Goal: Information Seeking & Learning: Learn about a topic

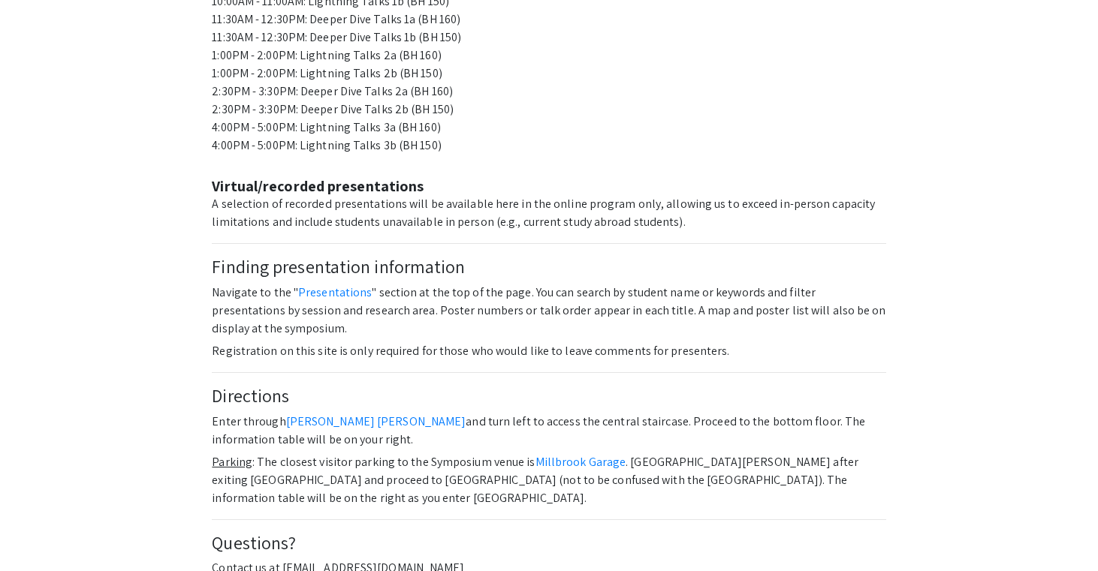
scroll to position [984, 0]
click at [319, 286] on link "Presentations" at bounding box center [335, 294] width 74 height 16
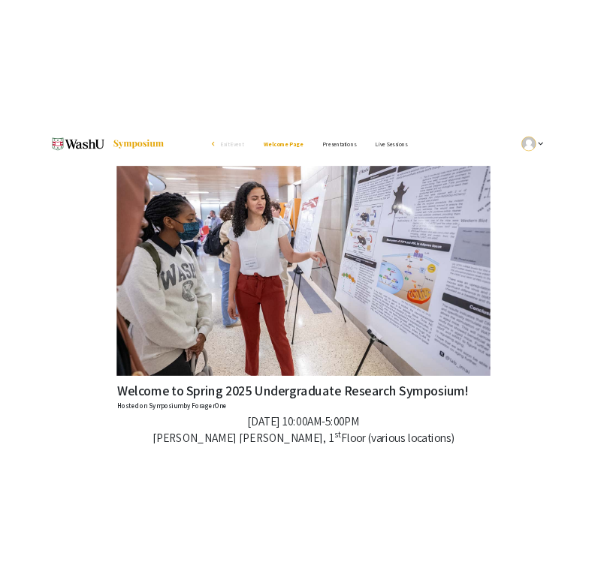
scroll to position [0, 0]
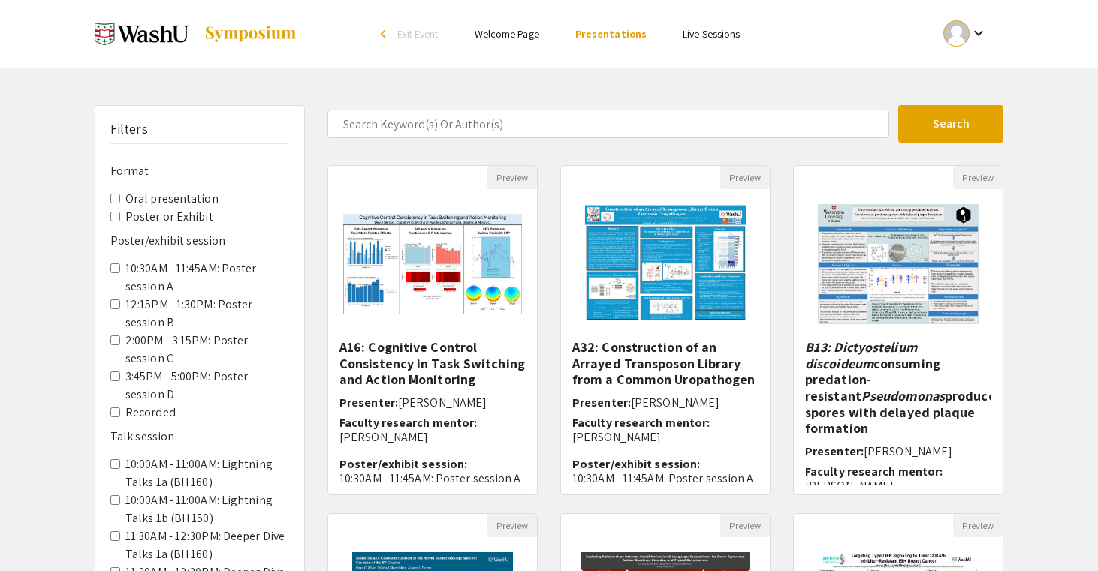
click at [113, 342] on C "2:00PM - 3:15PM: Poster session C" at bounding box center [115, 341] width 10 height 10
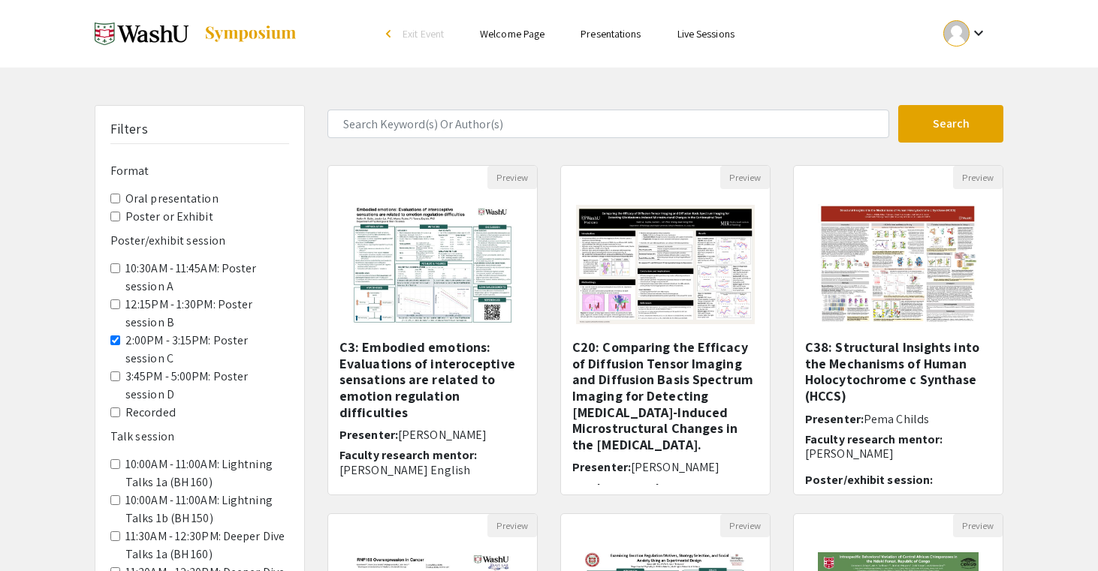
click at [194, 214] on label "Poster or Exhibit" at bounding box center [169, 217] width 88 height 18
click at [120, 214] on Exhibit "Poster or Exhibit" at bounding box center [115, 217] width 10 height 10
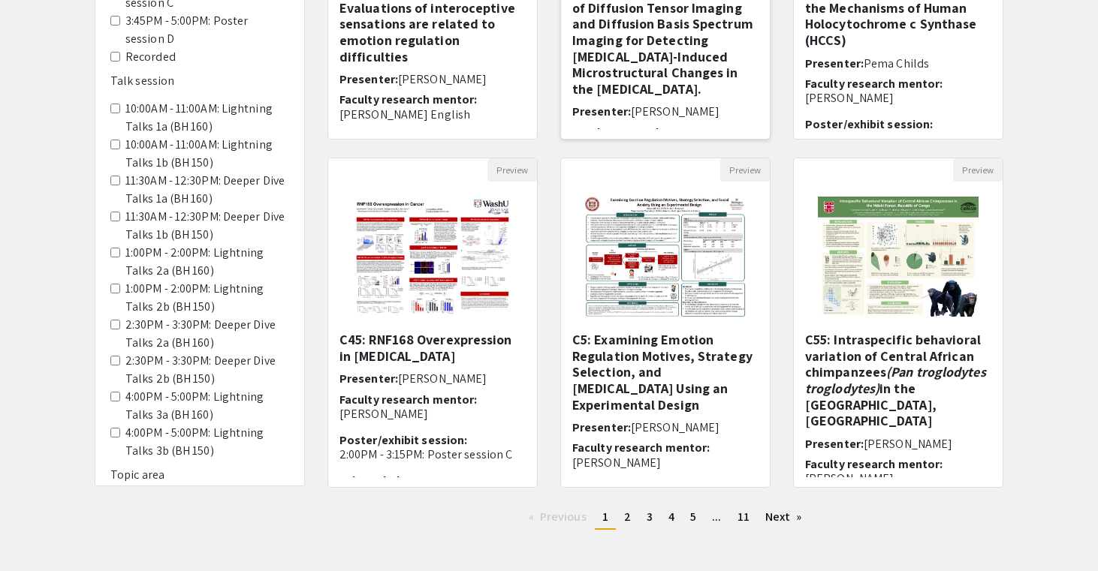
scroll to position [424, 0]
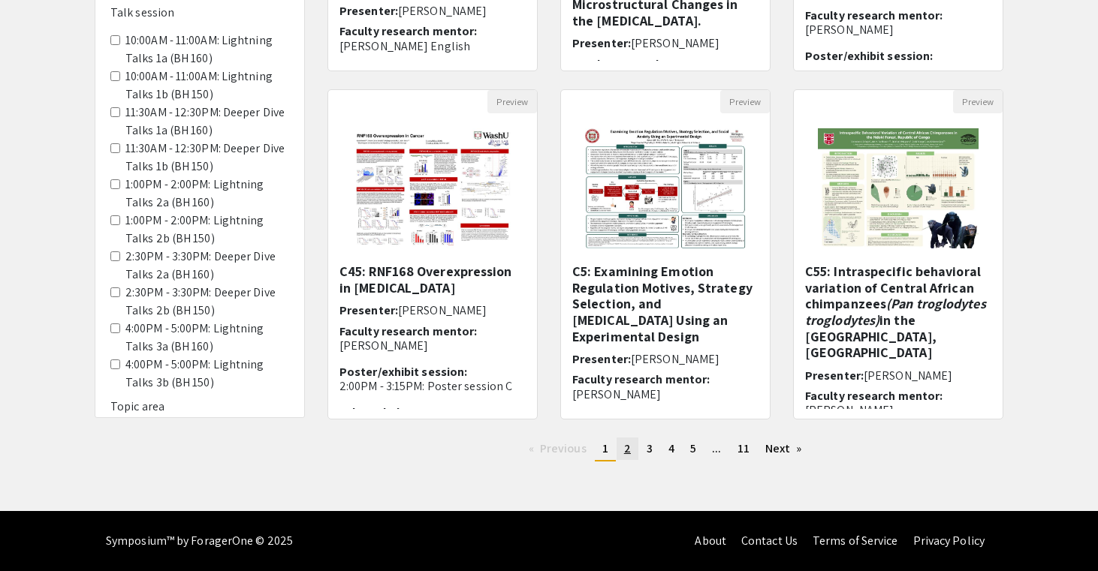
click at [626, 451] on span "2" at bounding box center [627, 449] width 7 height 16
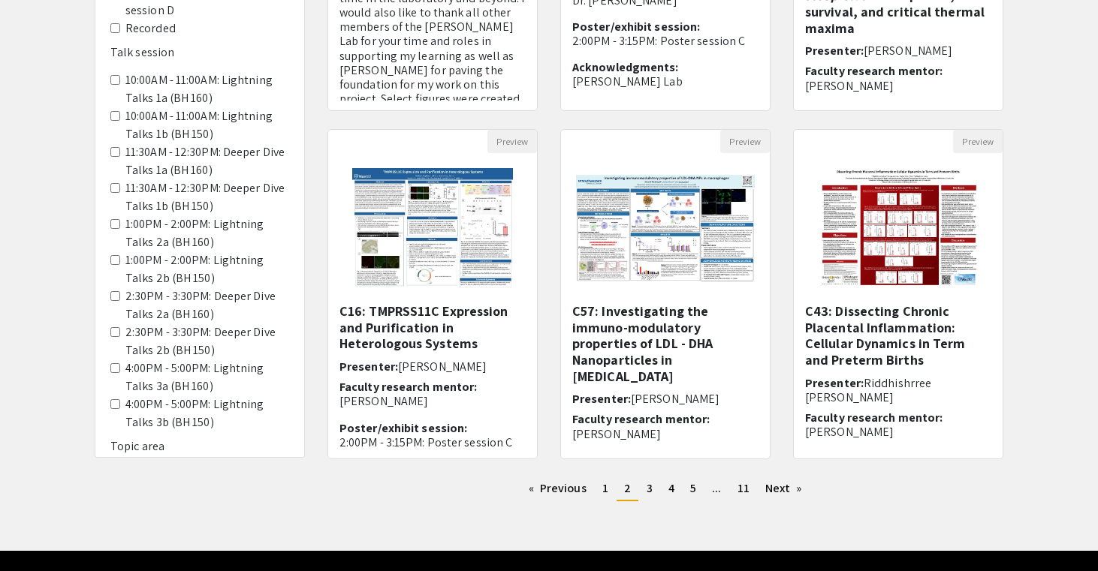
scroll to position [424, 0]
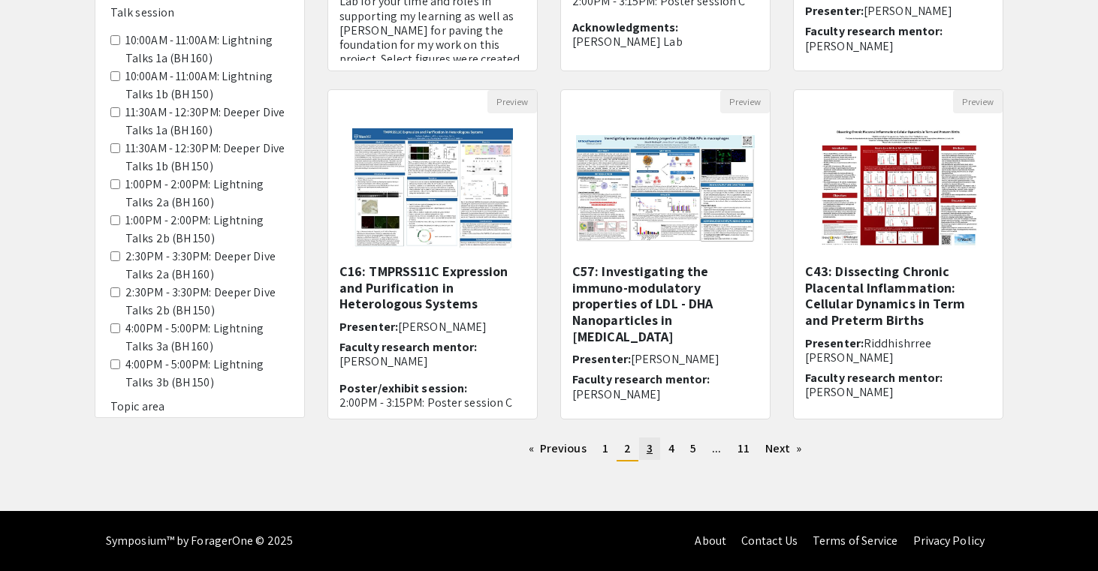
click at [652, 448] on span "3" at bounding box center [649, 449] width 6 height 16
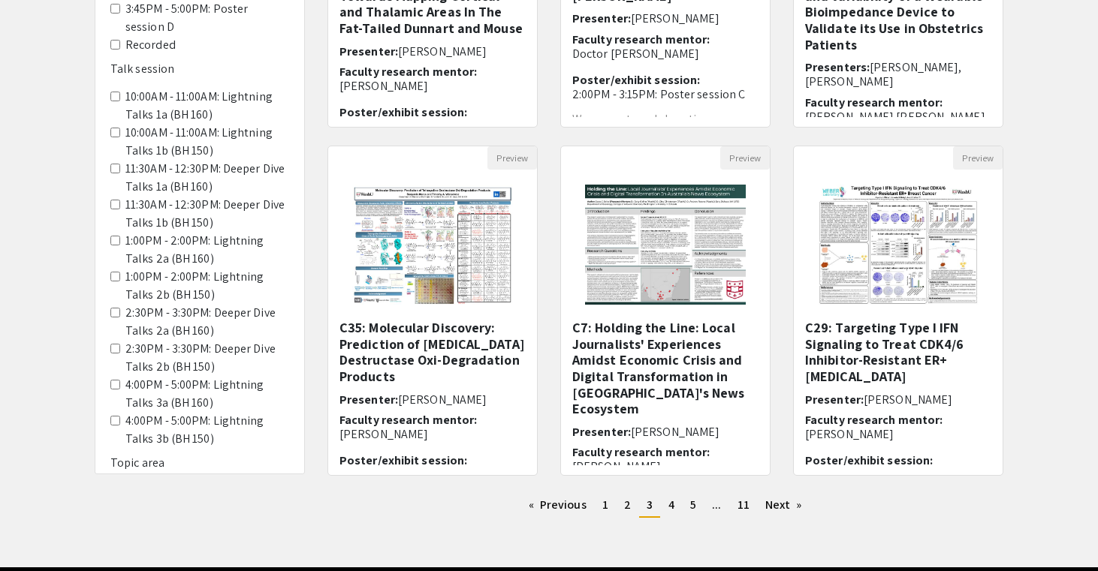
scroll to position [424, 0]
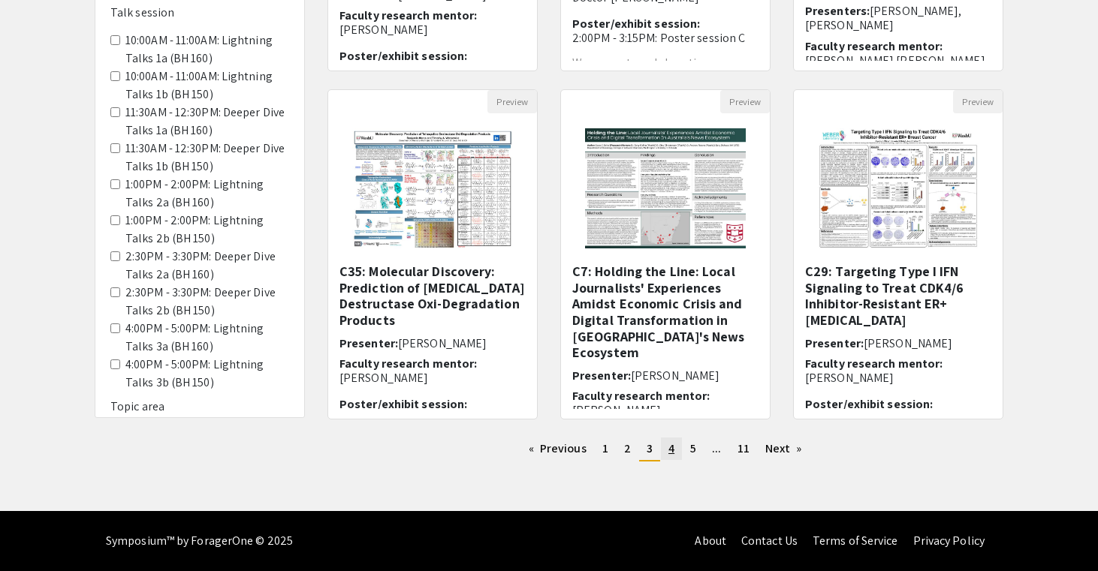
click at [669, 450] on span "4" at bounding box center [671, 449] width 6 height 16
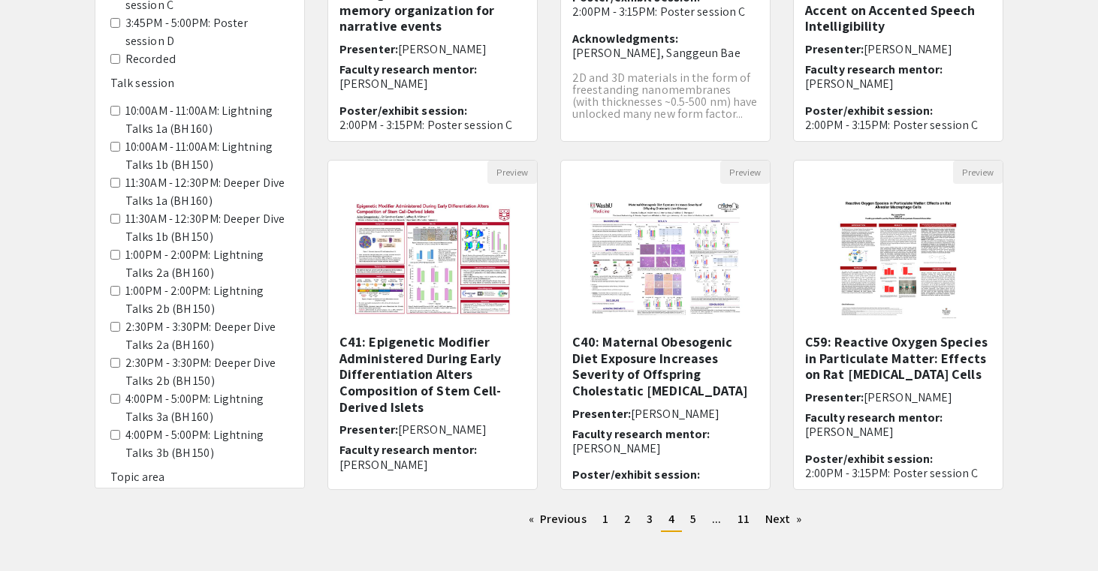
scroll to position [424, 0]
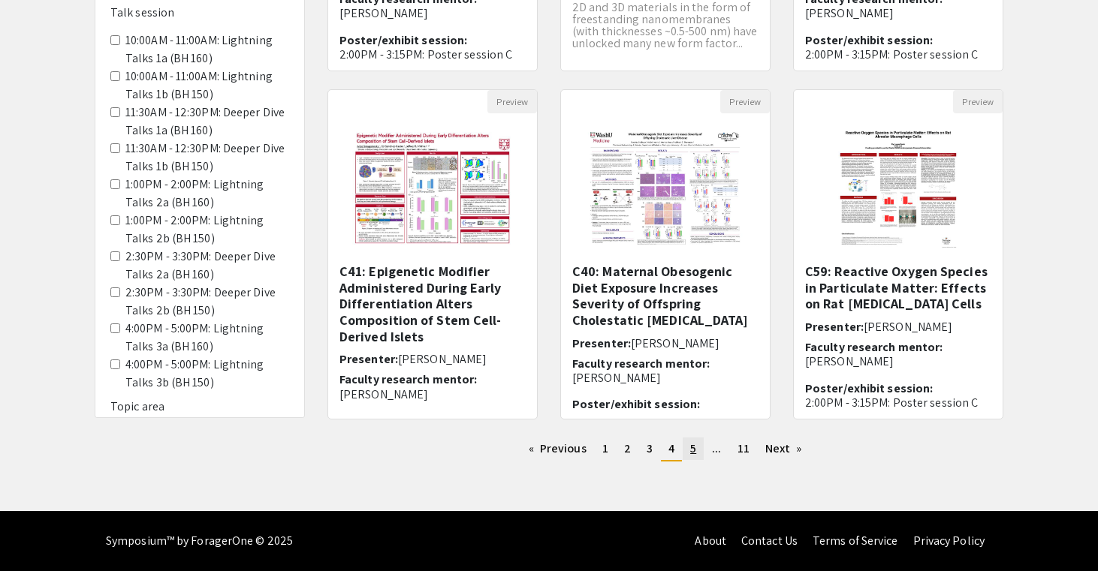
click at [693, 451] on span "5" at bounding box center [693, 449] width 6 height 16
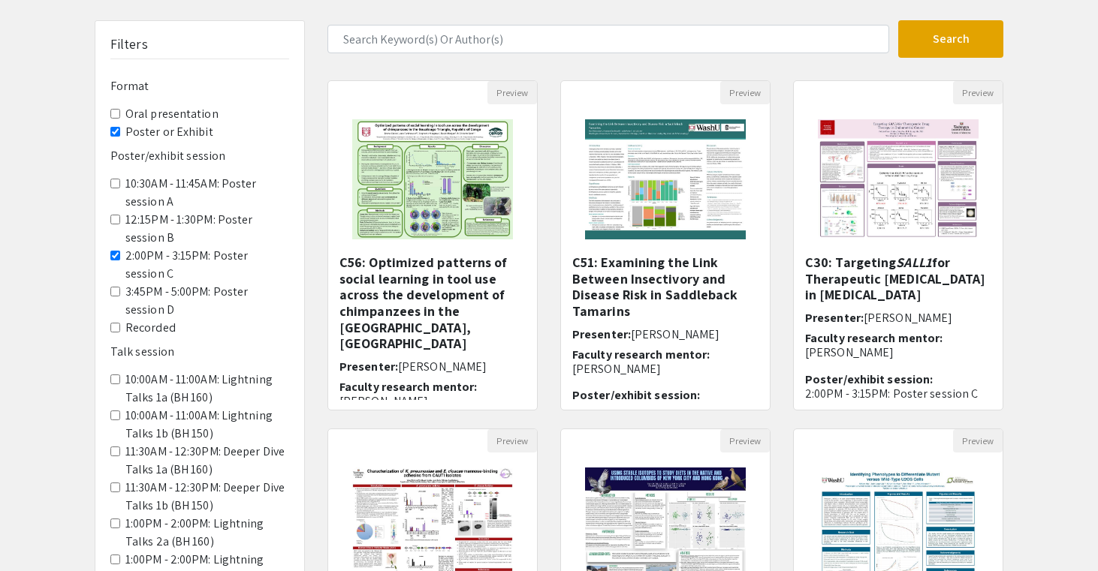
scroll to position [112, 0]
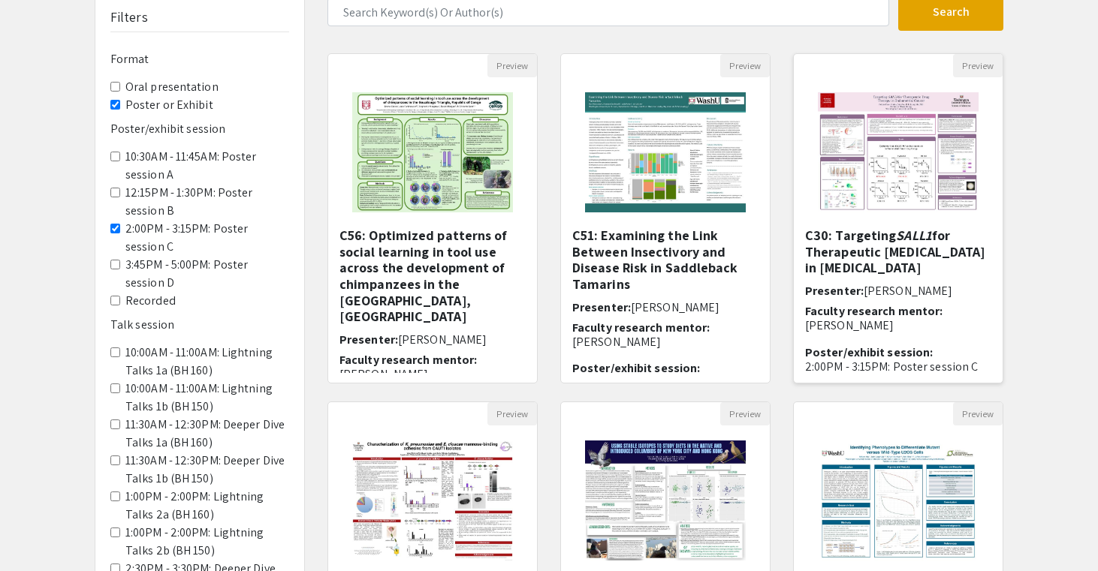
click at [861, 226] on img "Open Presentation <p>C30: Targeting <em>SALL1 </em>for Therapeutic Drug Therapy…" at bounding box center [898, 152] width 190 height 150
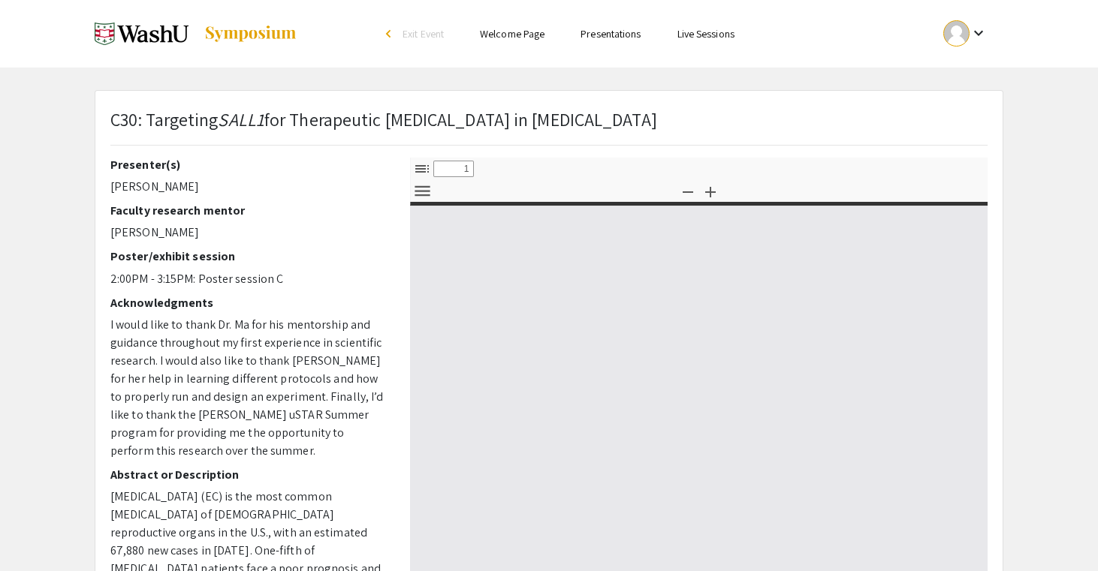
select select "custom"
type input "0"
select select "custom"
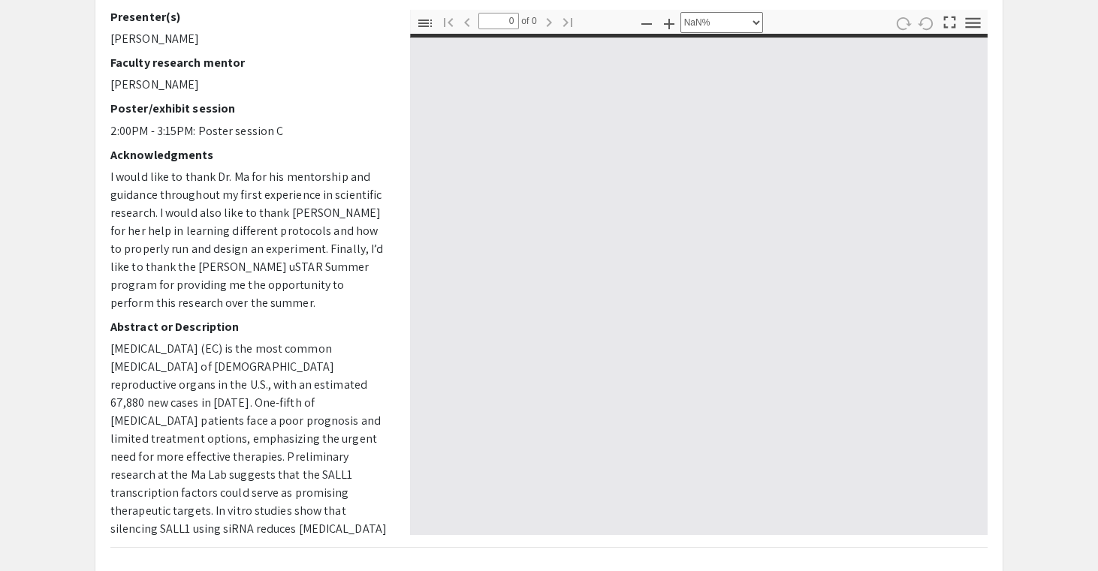
scroll to position [299, 0]
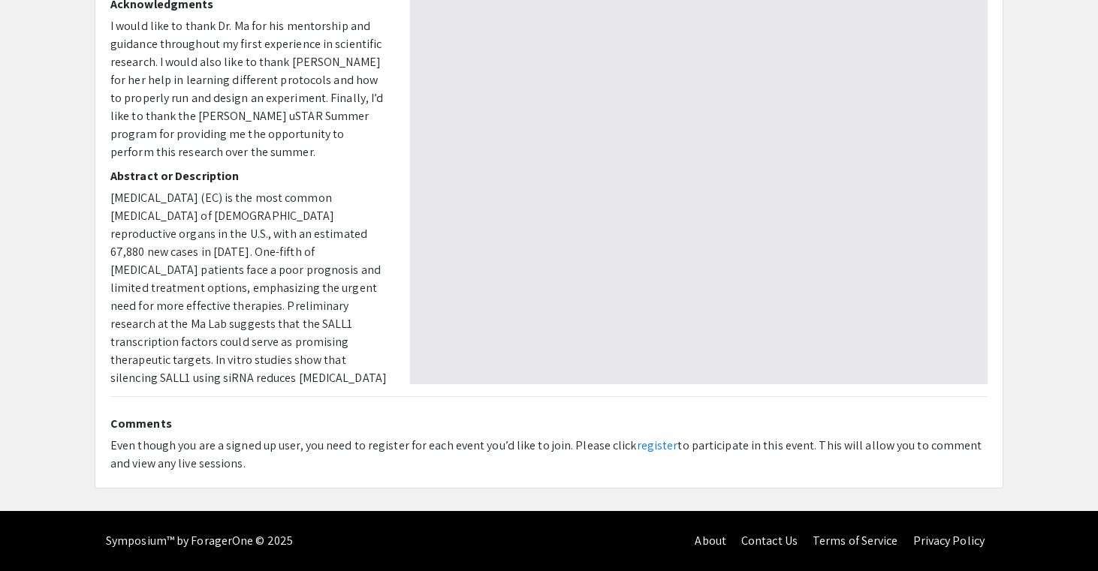
type input "1"
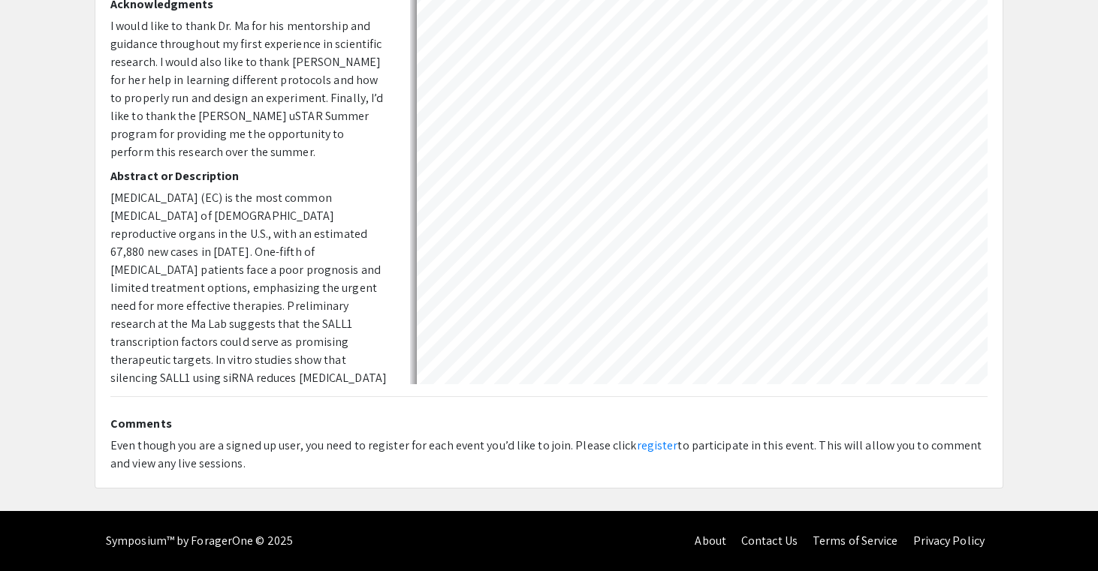
select select "auto"
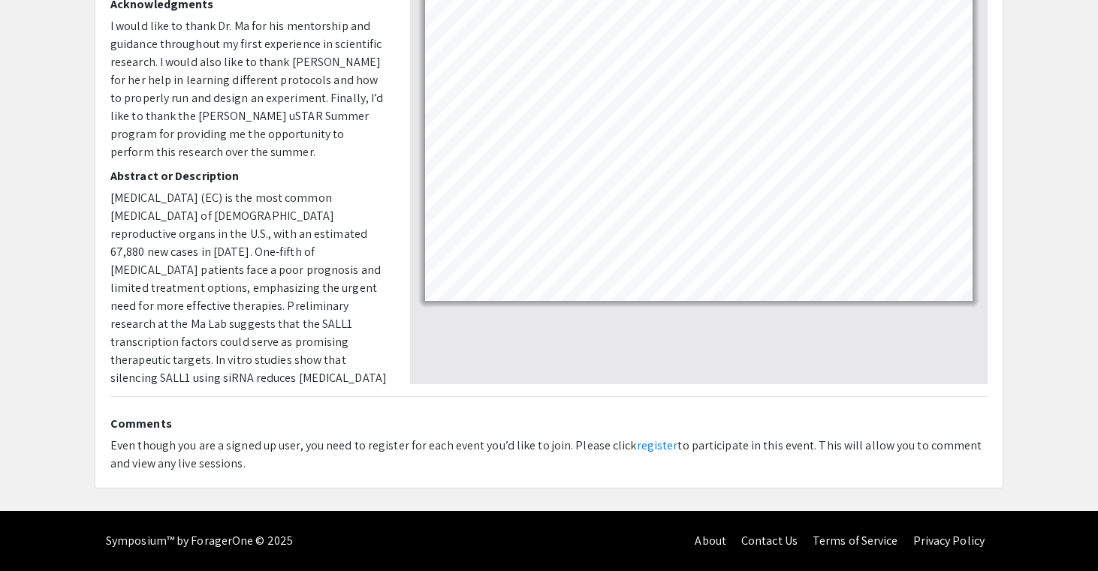
drag, startPoint x: 333, startPoint y: 438, endPoint x: 401, endPoint y: 462, distance: 72.4
click at [401, 462] on div "Even though you are a signed up user, you need to register for each event you’d…" at bounding box center [548, 455] width 877 height 36
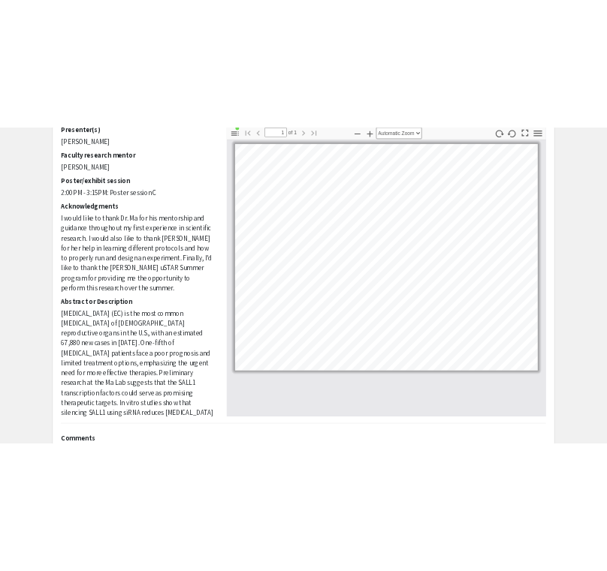
scroll to position [0, 0]
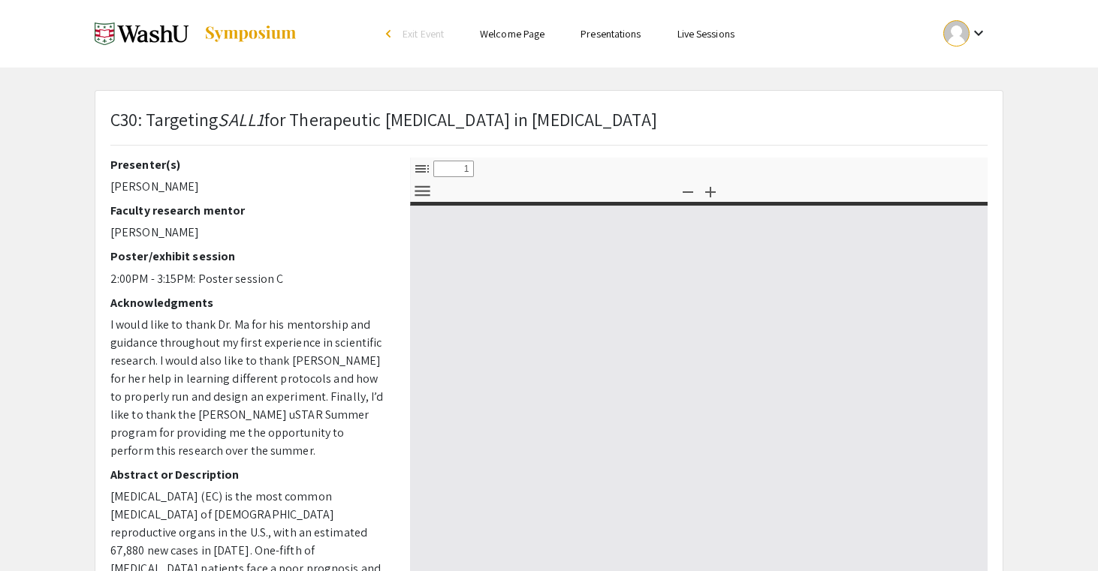
select select "custom"
type input "0"
select select "custom"
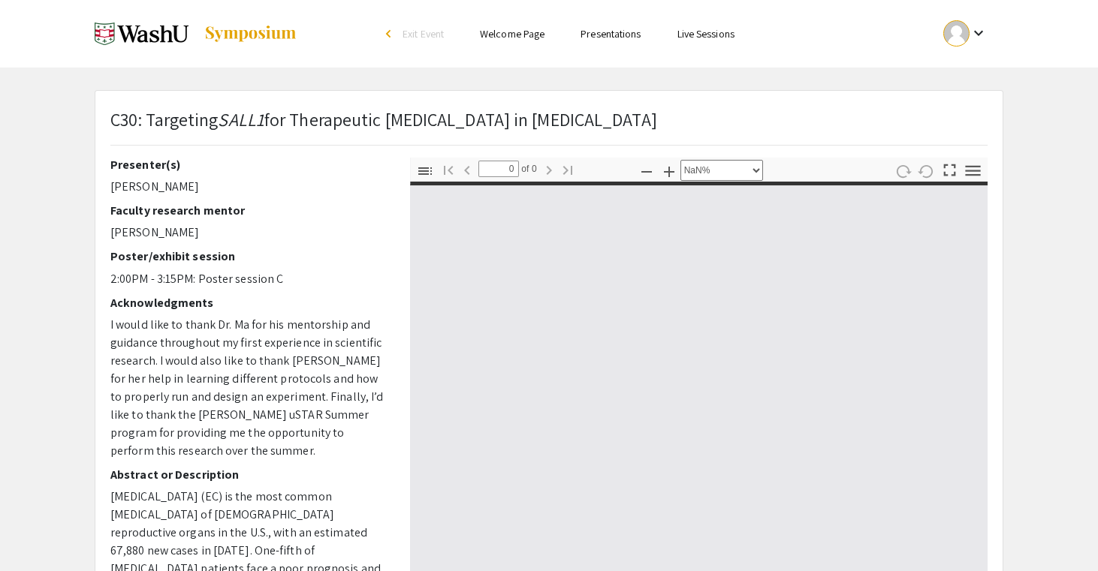
type input "1"
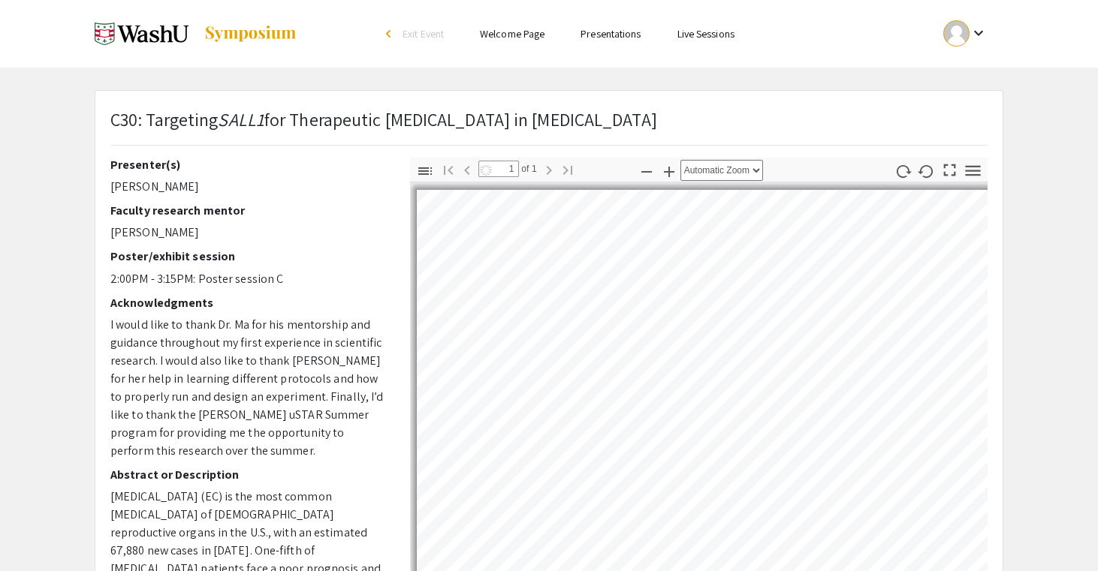
select select "auto"
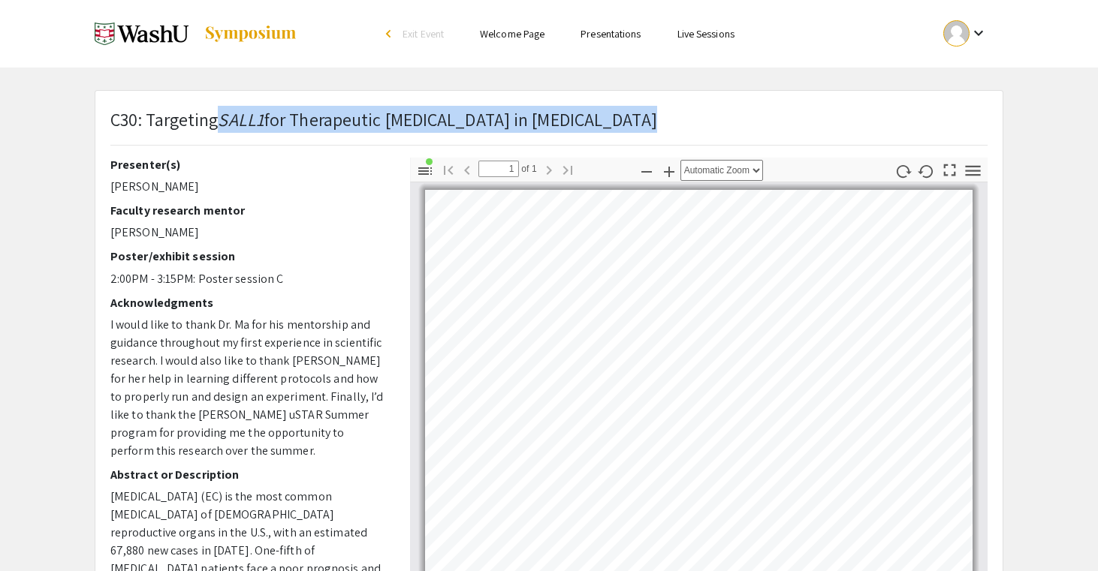
drag, startPoint x: 709, startPoint y: 110, endPoint x: 219, endPoint y: 114, distance: 489.5
click at [219, 114] on div "C30: Targeting SALL1 for Therapeutic Drug Therapy in Endometrial Cancer" at bounding box center [548, 132] width 899 height 52
click at [219, 116] on p "C30: Targeting SALL1 for Therapeutic Drug Therapy in Endometrial Cancer" at bounding box center [383, 119] width 547 height 27
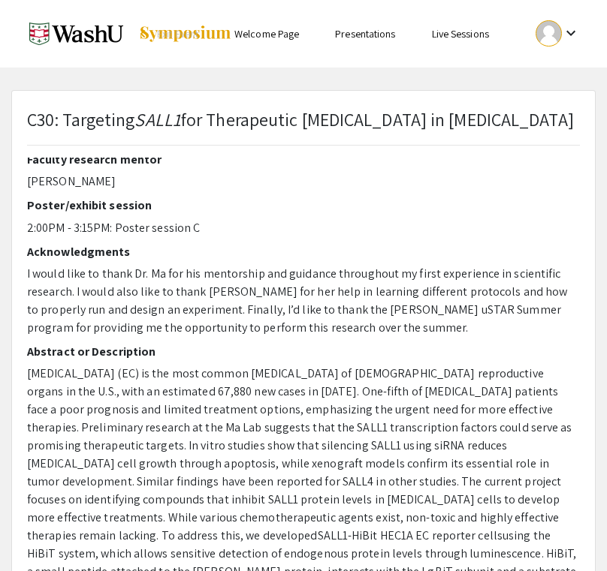
scroll to position [51, 0]
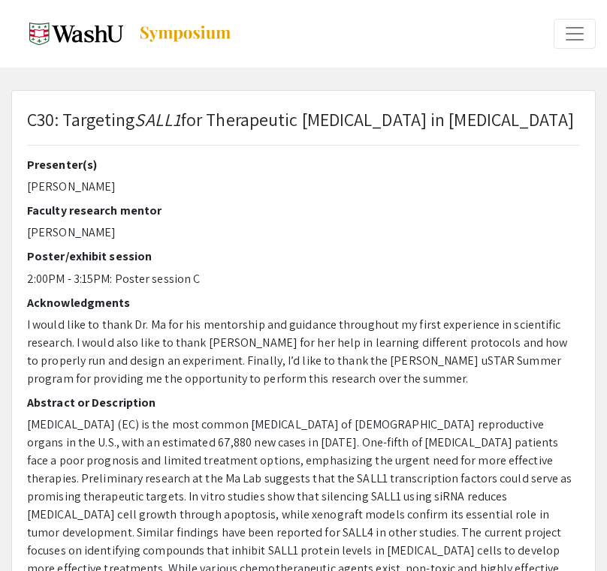
select select "custom"
type input "0"
select select "custom"
type input "1"
select select "auto"
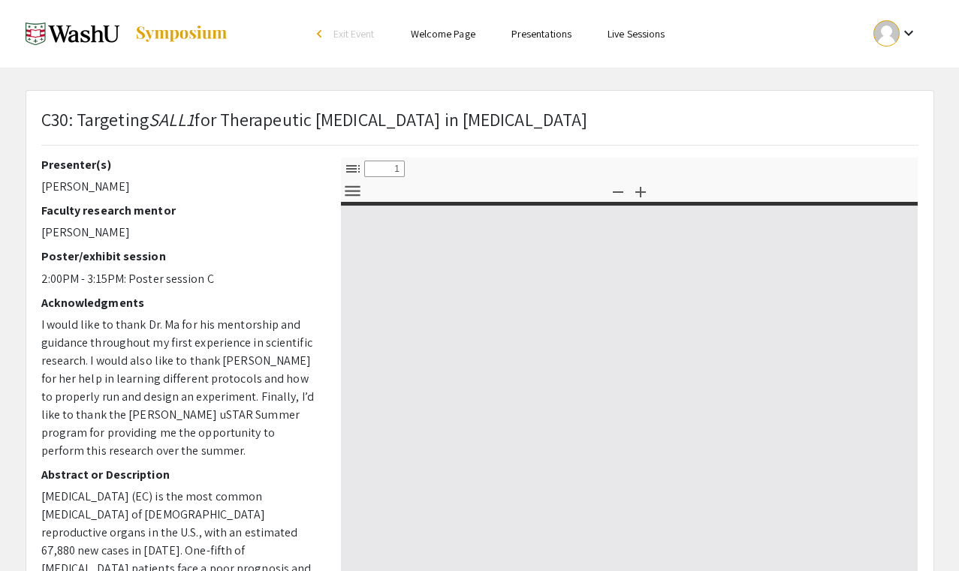
select select "custom"
type input "0"
select select "auto"
